Goal: Information Seeking & Learning: Check status

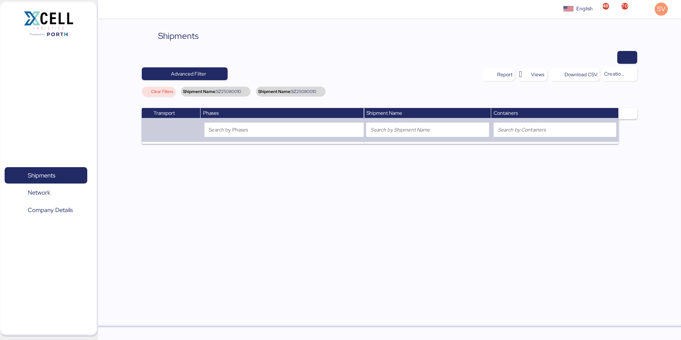
click at [316, 90] on span "SZ25080010" at bounding box center [303, 91] width 25 height 4
drag, startPoint x: 316, startPoint y: 90, endPoint x: 325, endPoint y: 76, distance: 16.5
click at [325, 76] on div "Advanced Filter" at bounding box center [245, 74] width 206 height 14
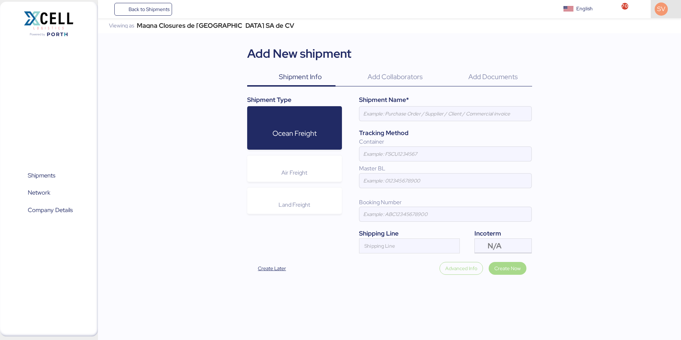
click at [661, 9] on span "SV" at bounding box center [661, 8] width 8 height 9
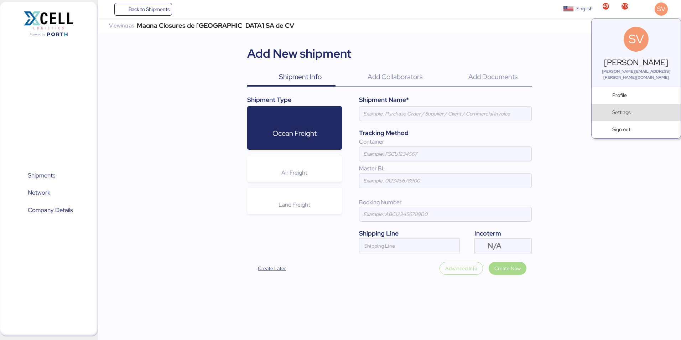
click at [634, 109] on span "Settings" at bounding box center [643, 112] width 63 height 7
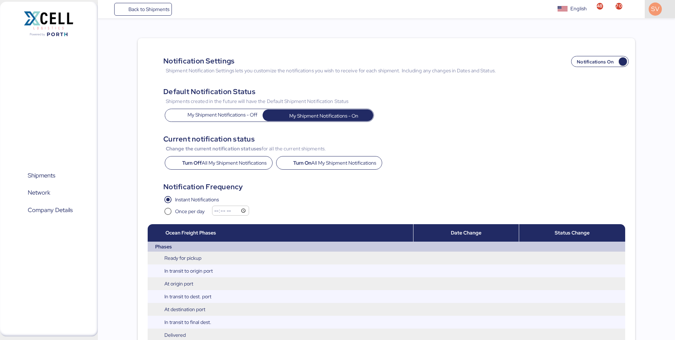
click at [655, 14] on div "SV" at bounding box center [655, 8] width 13 height 13
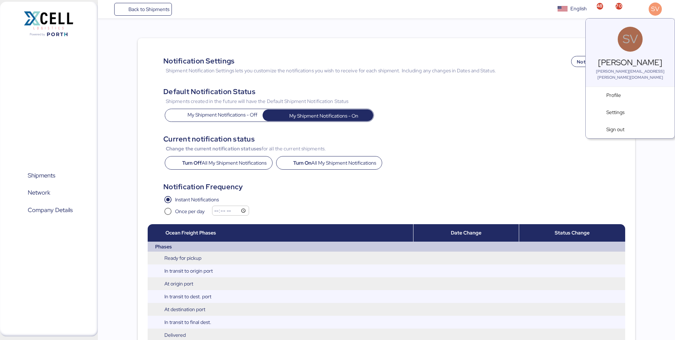
click at [634, 36] on icon at bounding box center [630, 39] width 25 height 25
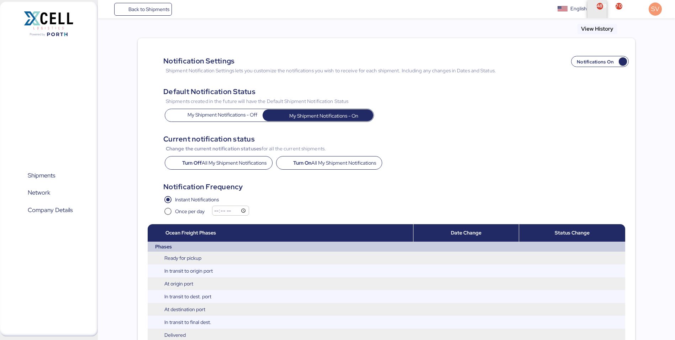
click at [597, 7] on span "button" at bounding box center [598, 9] width 12 height 19
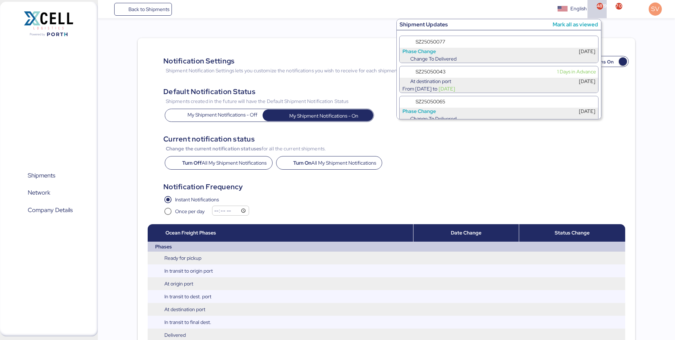
click at [454, 47] on div "SZ25050077" at bounding box center [499, 41] width 199 height 11
click at [437, 57] on span "From 2025-09-14 to" at bounding box center [420, 58] width 35 height 7
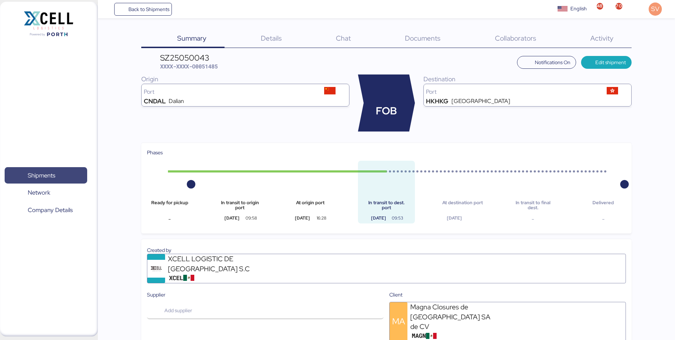
click at [54, 174] on span "Shipments" at bounding box center [41, 175] width 27 height 10
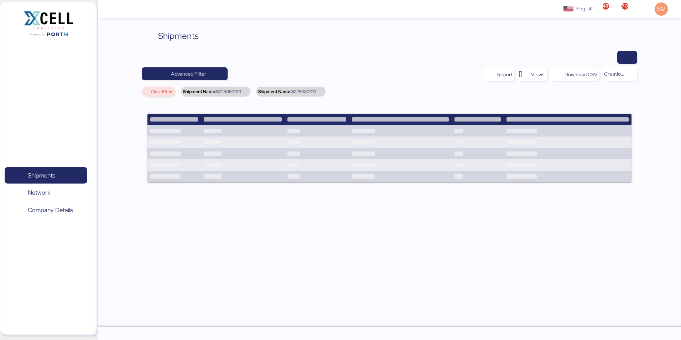
click at [170, 91] on span "Clear Filters" at bounding box center [162, 91] width 22 height 4
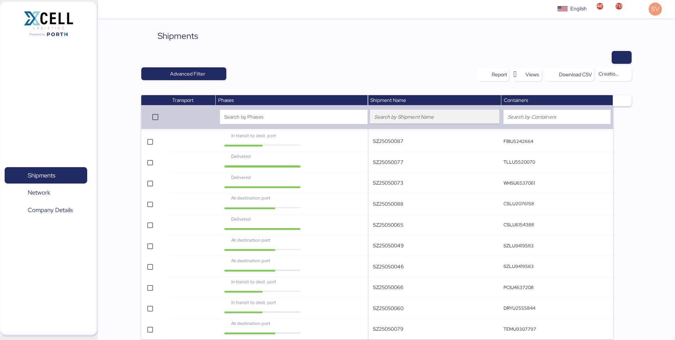
click at [425, 118] on input "search" at bounding box center [434, 116] width 120 height 9
paste input "SZ25070009"
type input "SZ25070009"
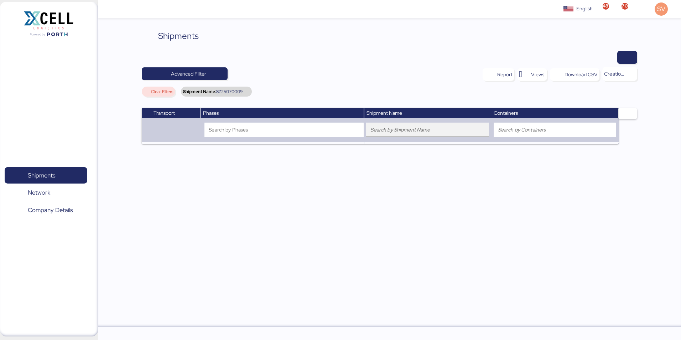
click at [450, 131] on input "search" at bounding box center [427, 129] width 114 height 9
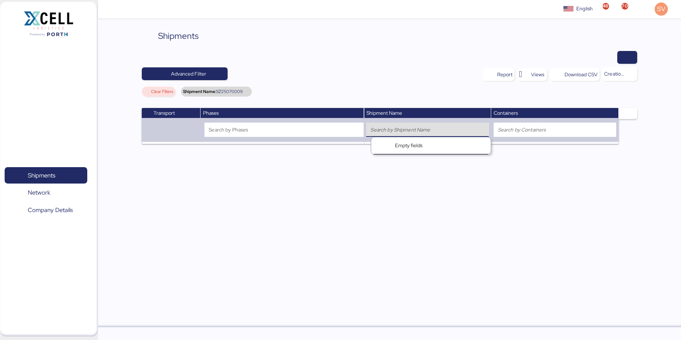
paste input "SZ25070009"
type input "SZ25070009"
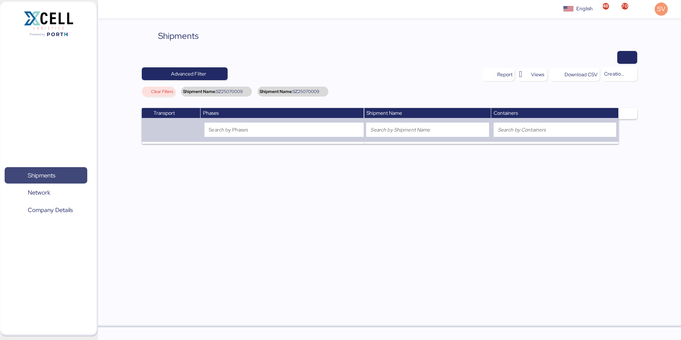
click at [29, 173] on span "Shipments" at bounding box center [41, 175] width 27 height 10
click at [157, 90] on span "Clear Filters" at bounding box center [162, 91] width 22 height 4
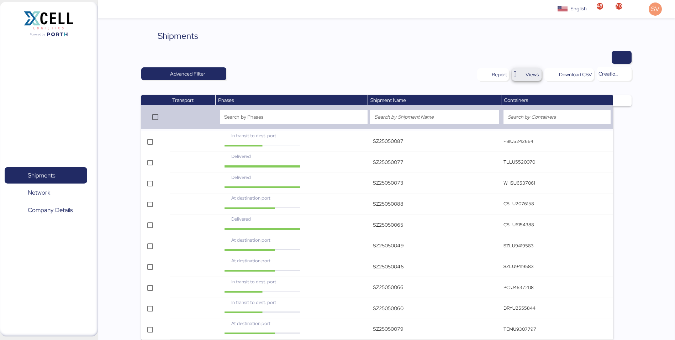
click at [533, 74] on span "Views" at bounding box center [532, 74] width 13 height 9
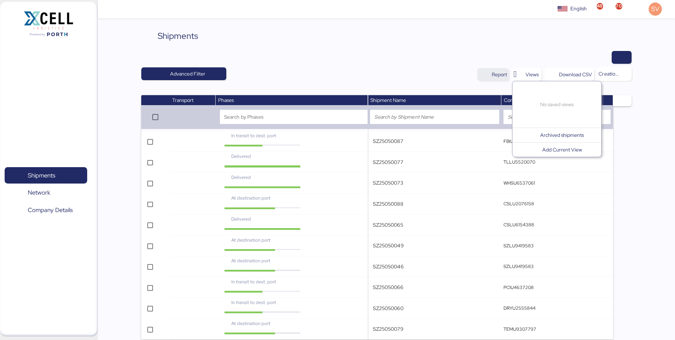
click at [497, 77] on div "Report" at bounding box center [499, 74] width 15 height 9
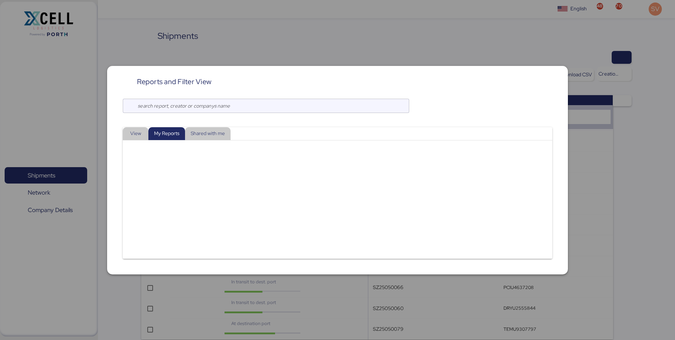
click at [505, 27] on div at bounding box center [337, 170] width 675 height 340
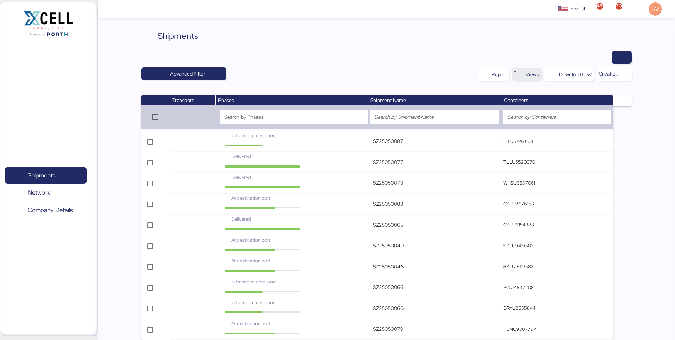
click at [539, 73] on span "Views" at bounding box center [532, 74] width 13 height 9
click at [440, 2] on div "English Inglés English 4817 708 SV" at bounding box center [394, 9] width 561 height 18
click at [40, 23] on img at bounding box center [48, 23] width 49 height 25
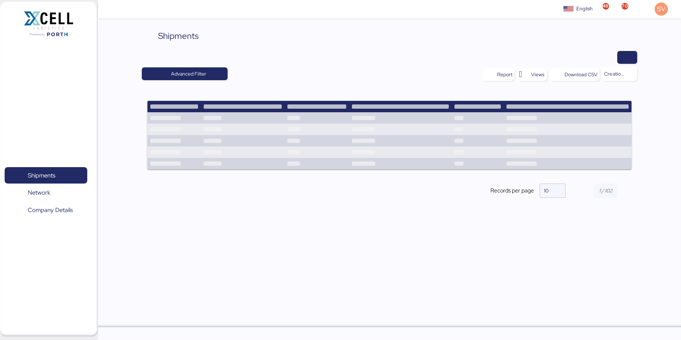
click at [40, 22] on img at bounding box center [48, 23] width 49 height 25
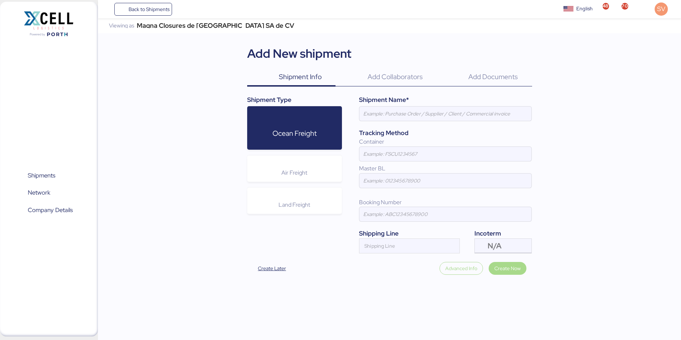
click at [303, 77] on span "Shipment Info" at bounding box center [300, 76] width 43 height 9
click at [52, 172] on span "Shipments" at bounding box center [41, 175] width 27 height 10
